Goal: Task Accomplishment & Management: Complete application form

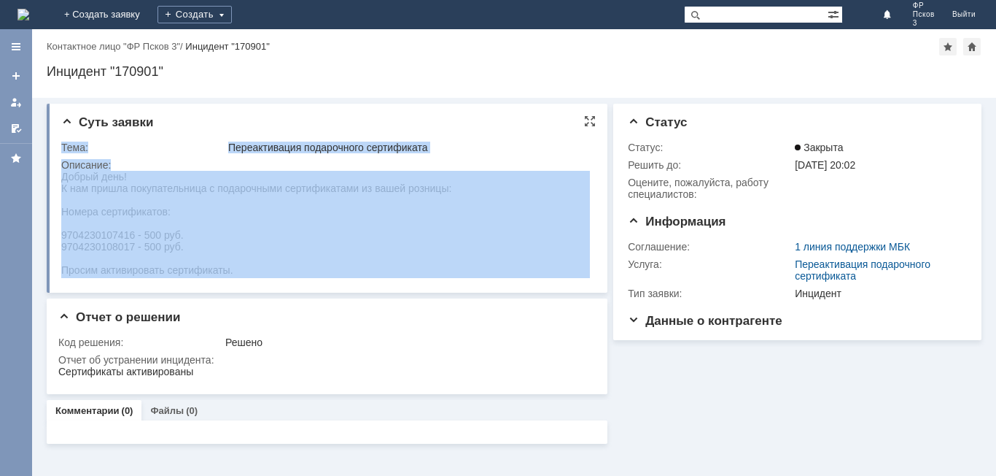
drag, startPoint x: 122, startPoint y: 344, endPoint x: 488, endPoint y: 241, distance: 380.6
click at [515, 224] on html "Добрый день! К нам пришла покупательница с подарочными сертификатами из вашей р…" at bounding box center [325, 223] width 529 height 105
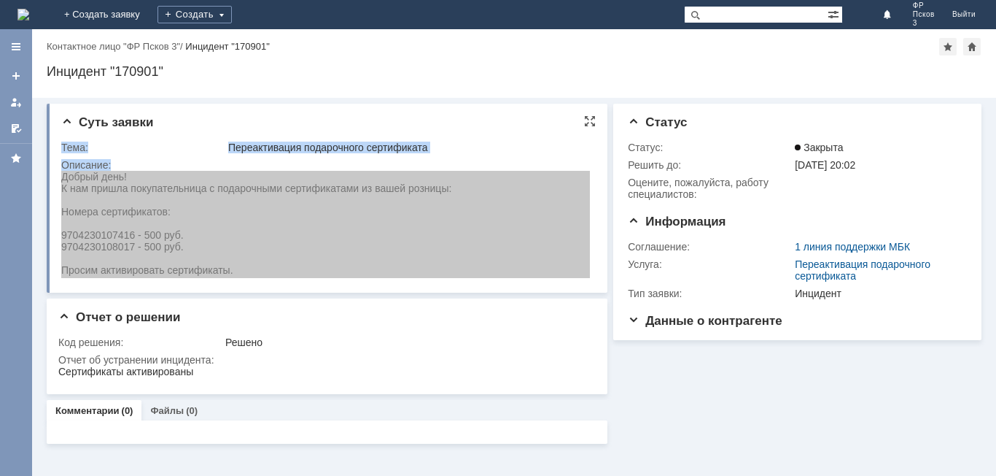
click at [145, 153] on td "Тема:" at bounding box center [143, 148] width 164 height 18
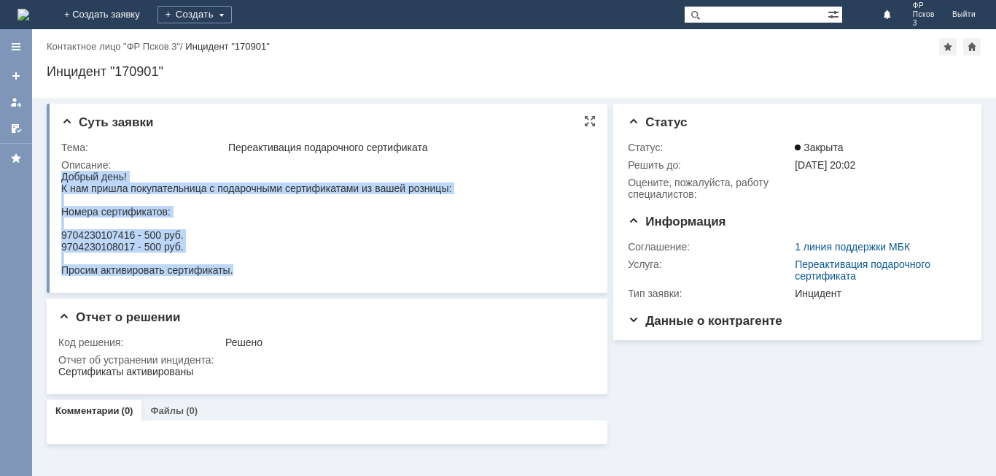
drag, startPoint x: 62, startPoint y: 175, endPoint x: 473, endPoint y: 231, distance: 414.4
click at [473, 231] on html "Добрый день! К нам пришла покупательница с подарочными сертификатами из вашей р…" at bounding box center [325, 223] width 529 height 105
copy body "Добрый день! К нам пришла покупательница с подарочными сертификатами из вашей р…"
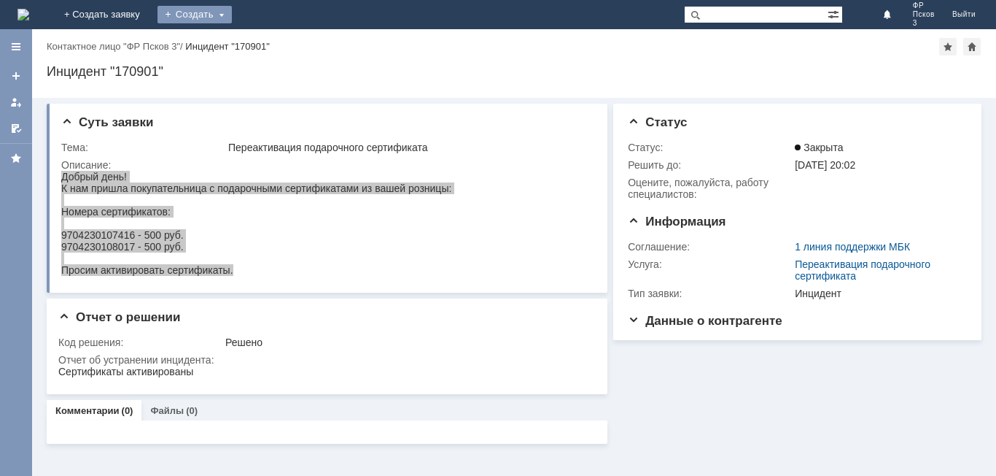
click at [232, 11] on div "Создать" at bounding box center [195, 15] width 74 height 18
click at [149, 9] on link "+ Создать заявку" at bounding box center [101, 14] width 93 height 29
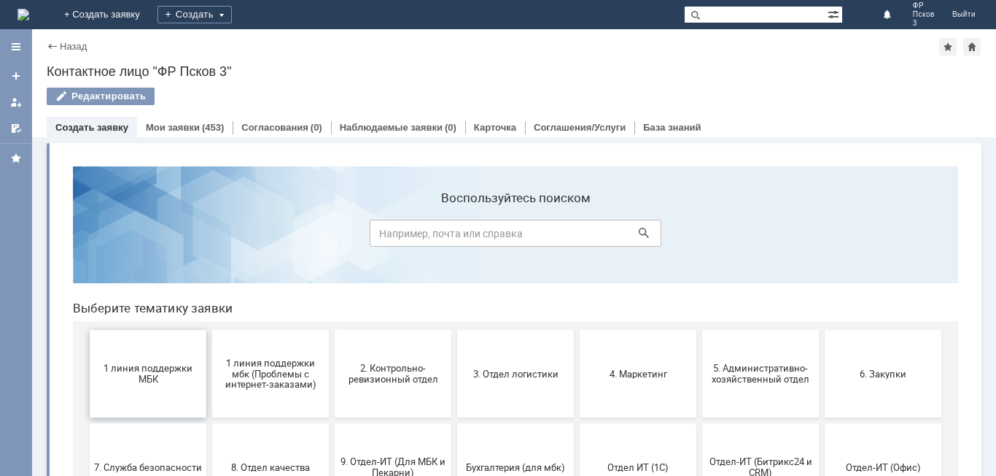
click at [146, 367] on span "1 линия поддержки МБК" at bounding box center [148, 374] width 108 height 22
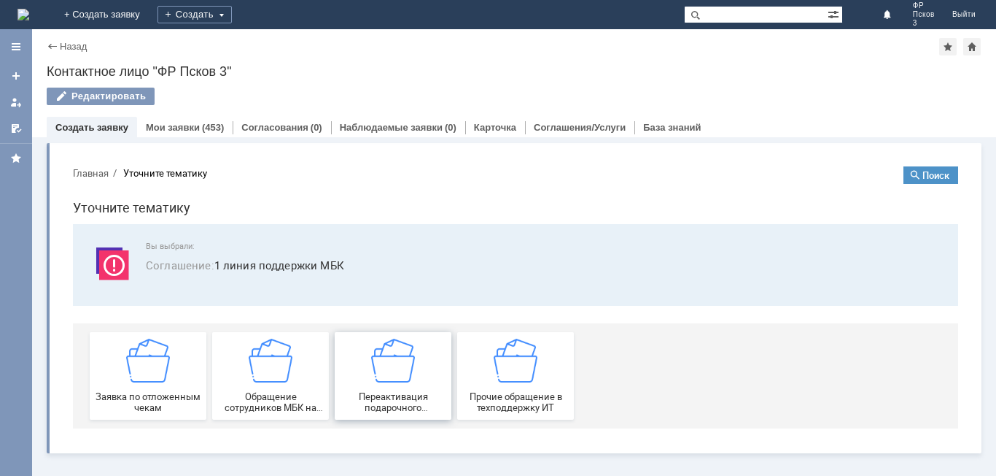
click at [404, 379] on img at bounding box center [393, 360] width 44 height 44
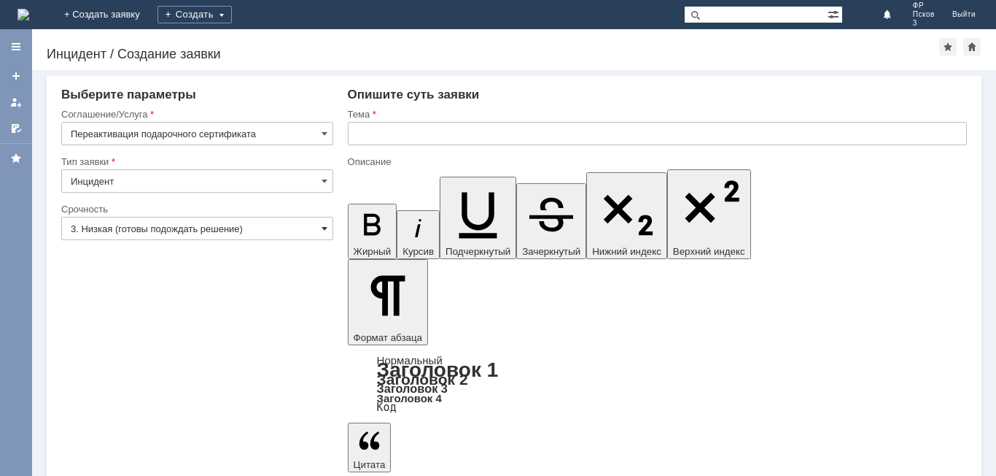
click at [325, 232] on span at bounding box center [325, 228] width 6 height 12
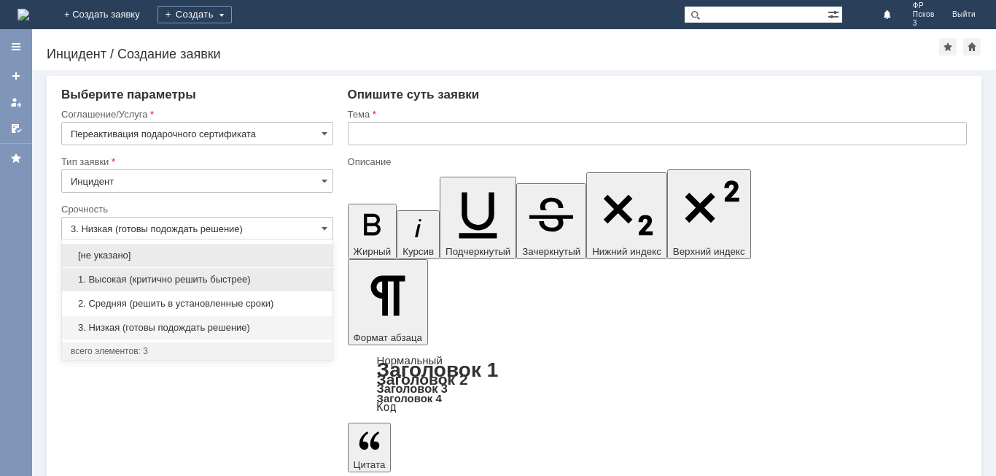
click at [209, 286] on div "1. Высокая (критично решить быстрее)" at bounding box center [197, 279] width 271 height 23
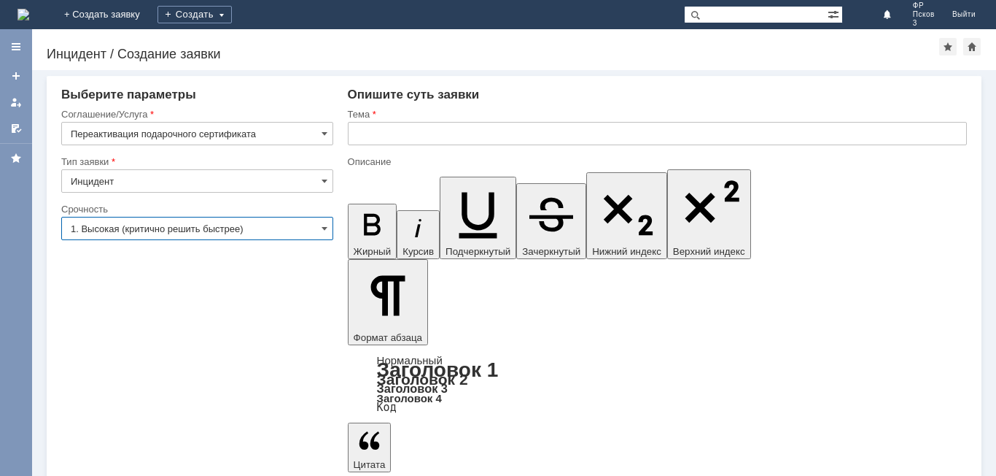
type input "1. Высокая (критично решить быстрее)"
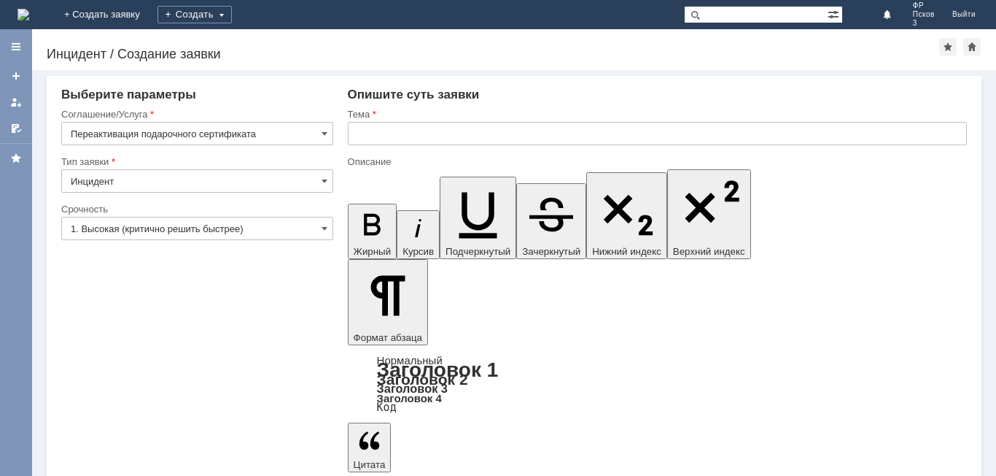
drag, startPoint x: 363, startPoint y: 4046, endPoint x: 520, endPoint y: 4063, distance: 158.5
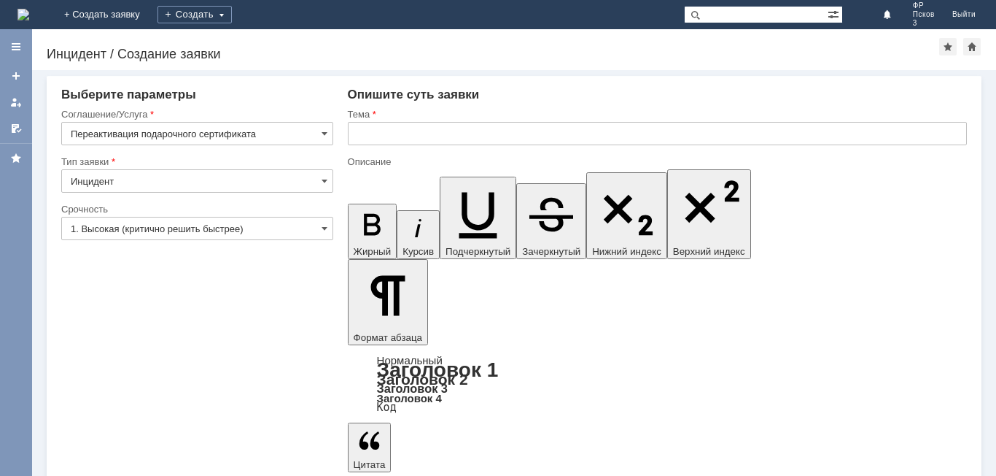
drag, startPoint x: 527, startPoint y: 4073, endPoint x: 875, endPoint y: 4289, distance: 409.5
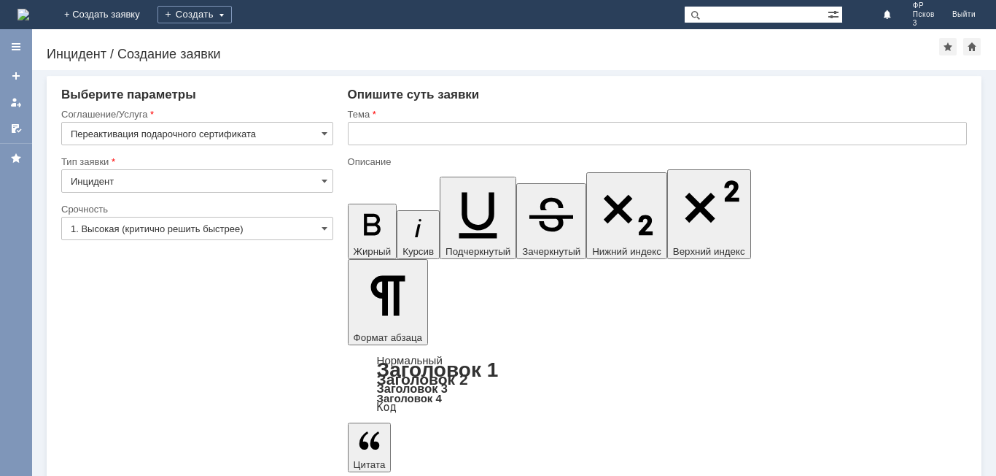
drag, startPoint x: 503, startPoint y: 4030, endPoint x: 510, endPoint y: 4052, distance: 23.8
paste input "Переактивация подарочного сертификата"
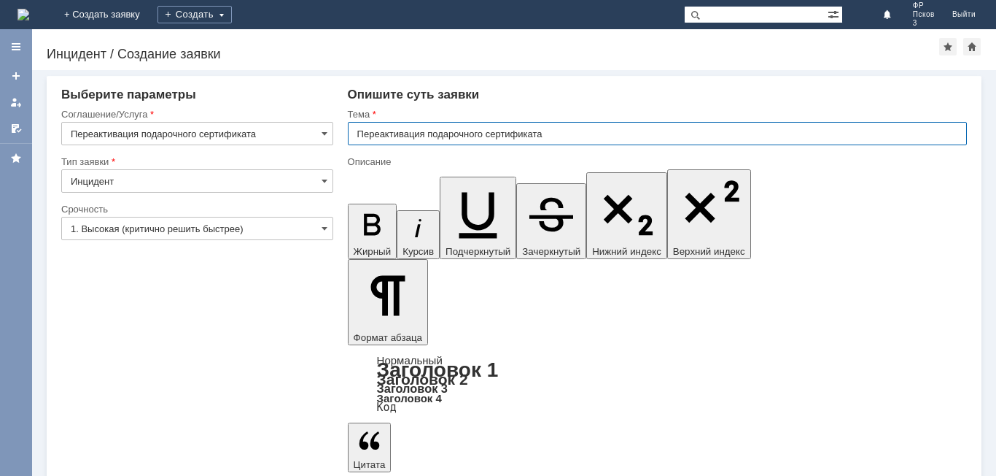
type input "Переактивация подарочного сертификата"
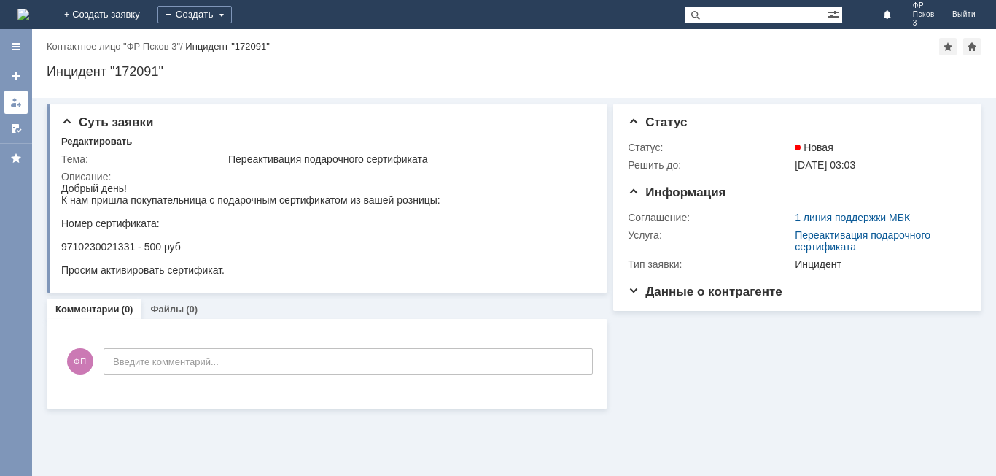
click at [10, 99] on div at bounding box center [16, 102] width 12 height 12
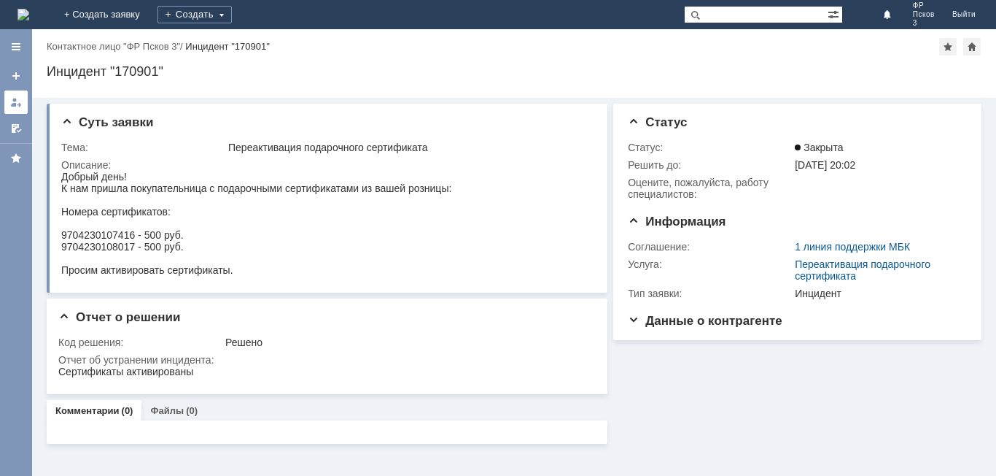
click at [15, 105] on div at bounding box center [16, 102] width 12 height 12
